Goal: Find specific page/section: Find specific page/section

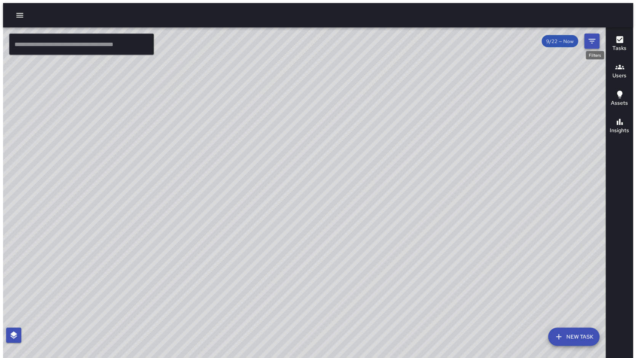
click at [596, 40] on icon "Filters" at bounding box center [591, 41] width 9 height 9
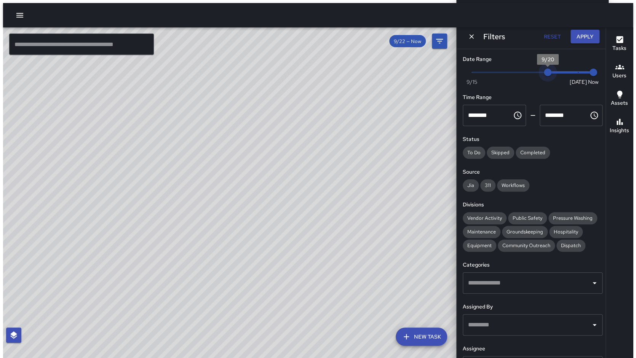
type input "*"
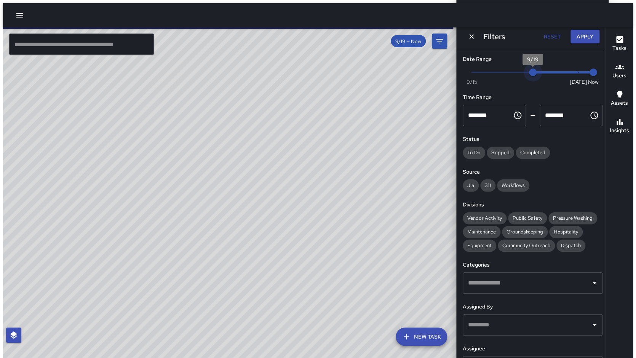
drag, startPoint x: 582, startPoint y: 74, endPoint x: 532, endPoint y: 70, distance: 49.6
click at [532, 70] on span "9/19" at bounding box center [533, 73] width 8 height 8
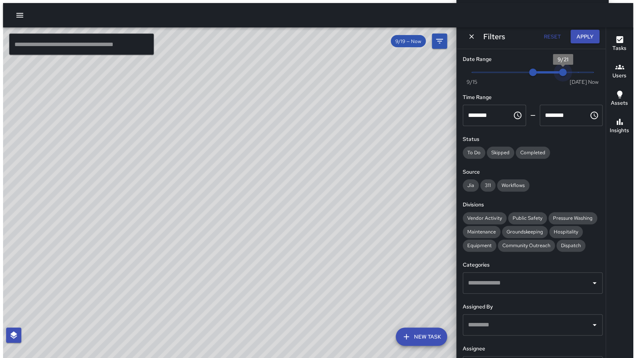
type input "*"
drag, startPoint x: 591, startPoint y: 73, endPoint x: 530, endPoint y: 73, distance: 60.9
click at [530, 73] on span "Now Today 9/15 9/19 9/20" at bounding box center [532, 72] width 121 height 11
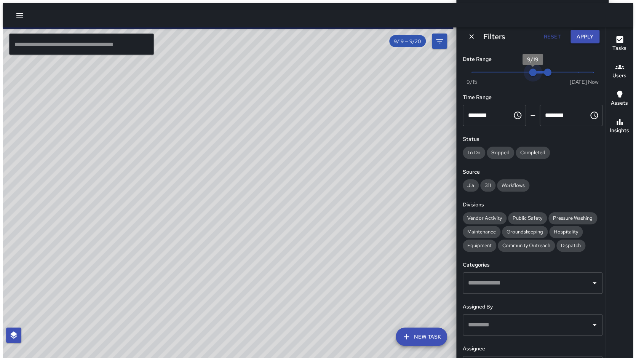
click at [535, 72] on span "9/19" at bounding box center [533, 73] width 8 height 8
drag, startPoint x: 545, startPoint y: 72, endPoint x: 529, endPoint y: 72, distance: 16.0
click at [529, 72] on span "Now Today 9/15 9/19 9/20" at bounding box center [532, 72] width 121 height 11
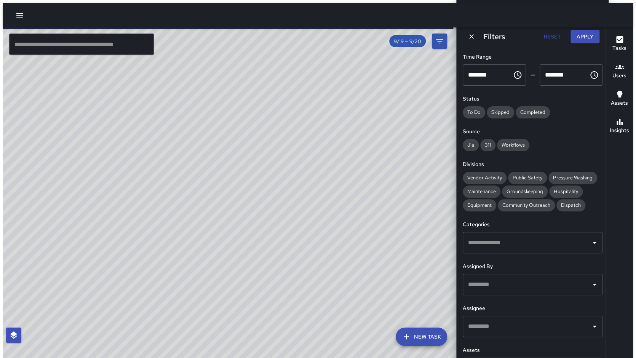
scroll to position [46, 0]
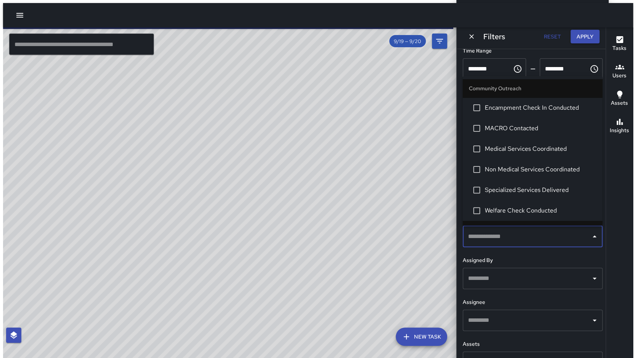
click at [559, 238] on input "text" at bounding box center [526, 236] width 121 height 14
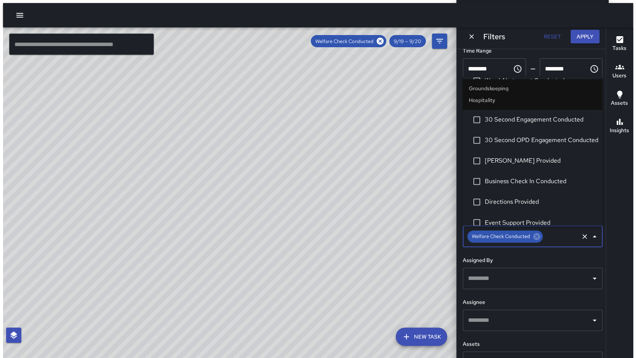
scroll to position [606, 0]
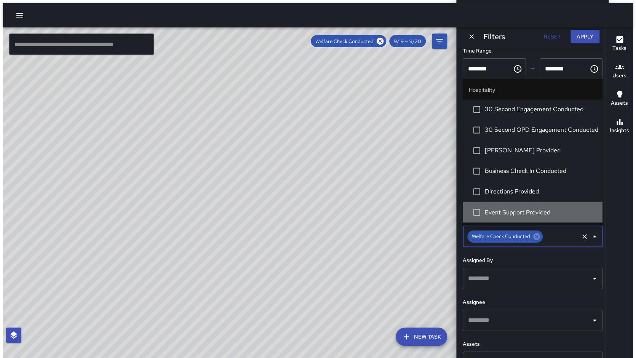
click at [496, 208] on span "Event Support Provided" at bounding box center [541, 212] width 112 height 9
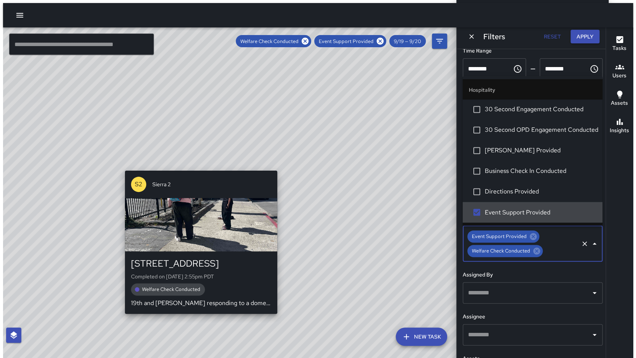
click at [196, 164] on div "© Mapbox © OpenStreetMap Improve this map S2 Sierra 2 435 19th Street Completed…" at bounding box center [231, 193] width 456 height 333
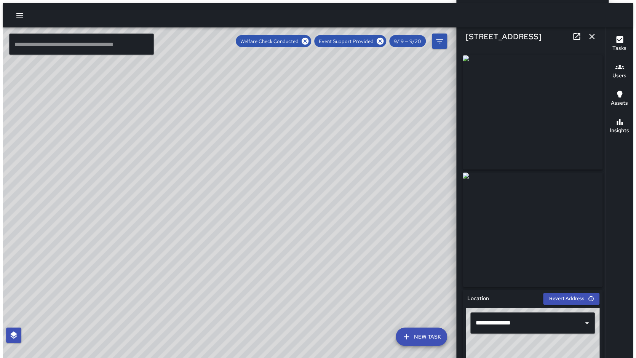
click at [196, 164] on div "© Mapbox © OpenStreetMap Improve this map" at bounding box center [231, 193] width 456 height 333
drag, startPoint x: 172, startPoint y: 224, endPoint x: 214, endPoint y: 175, distance: 64.9
click at [214, 175] on div "© Mapbox © OpenStreetMap Improve this map" at bounding box center [231, 193] width 456 height 333
click at [590, 39] on icon "button" at bounding box center [591, 36] width 9 height 9
